Goal: Transaction & Acquisition: Purchase product/service

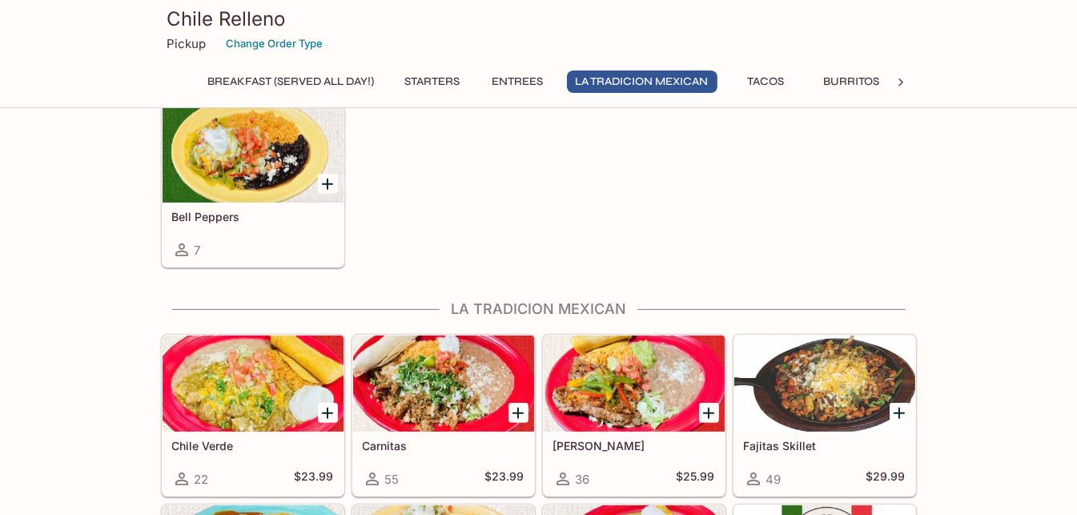
scroll to position [641, 0]
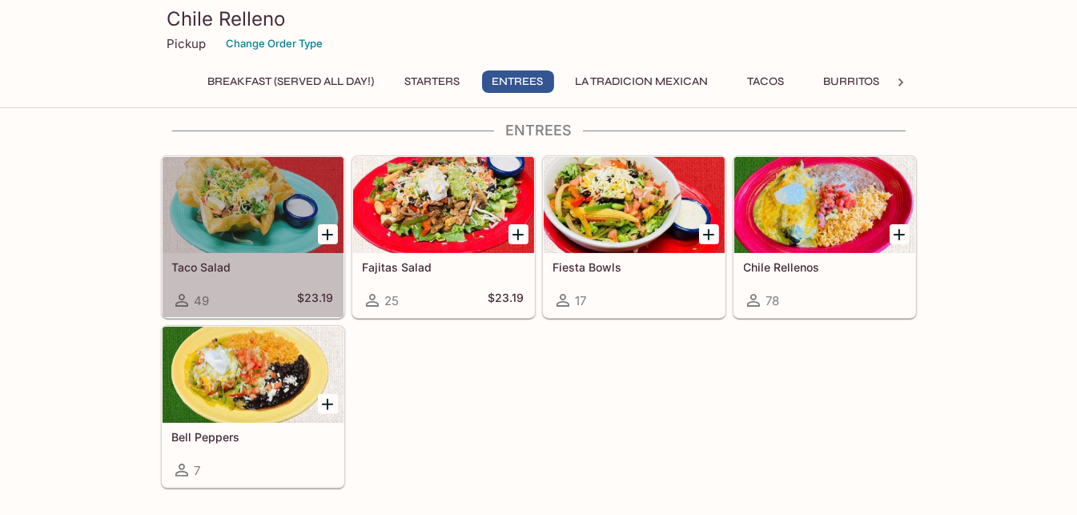
click at [284, 200] on div at bounding box center [253, 205] width 181 height 96
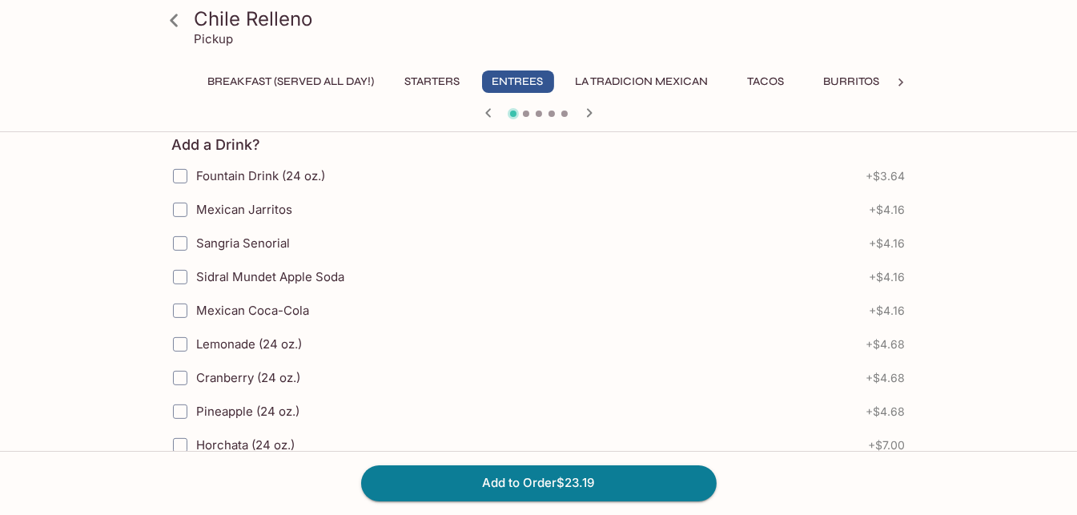
scroll to position [801, 0]
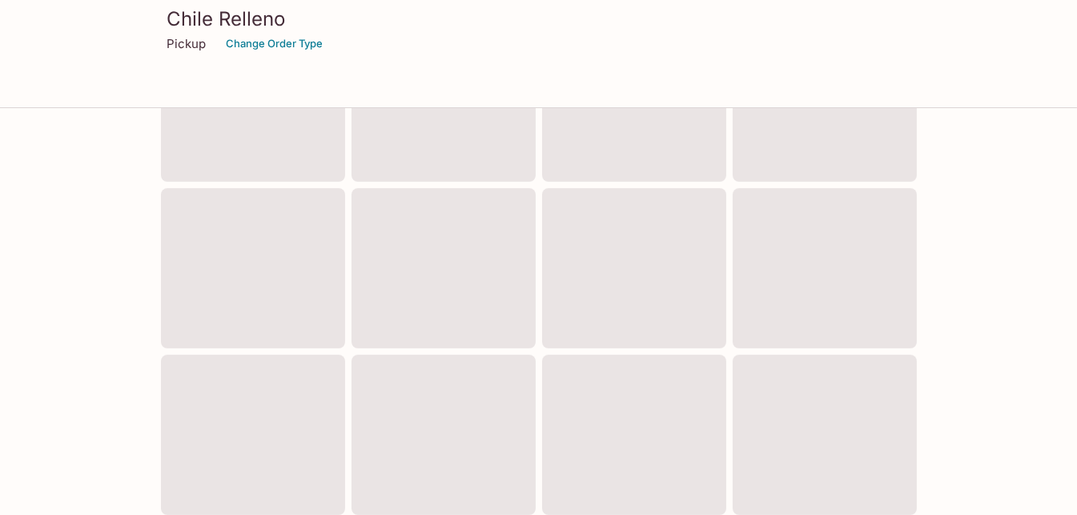
scroll to position [641, 0]
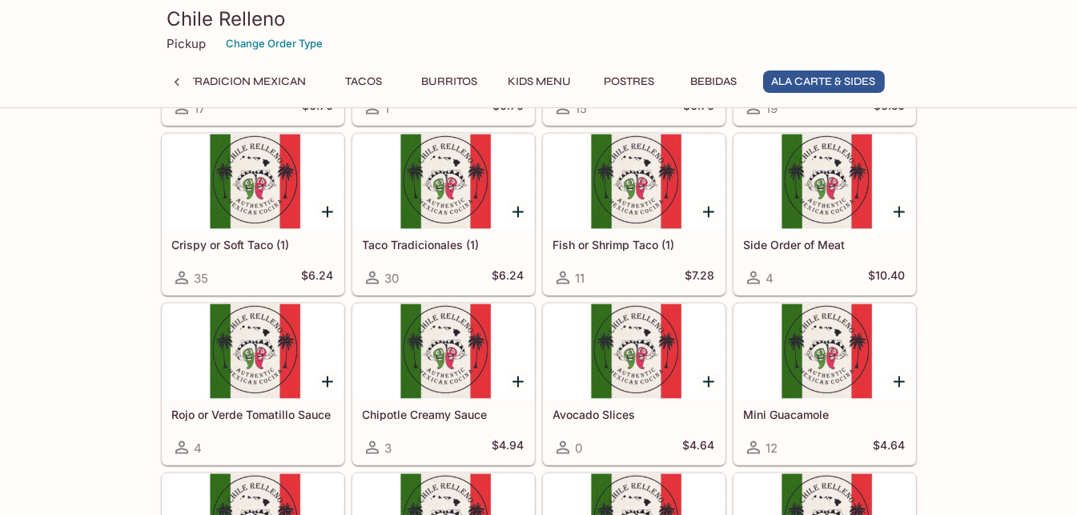
scroll to position [3122, 0]
